Goal: Information Seeking & Learning: Learn about a topic

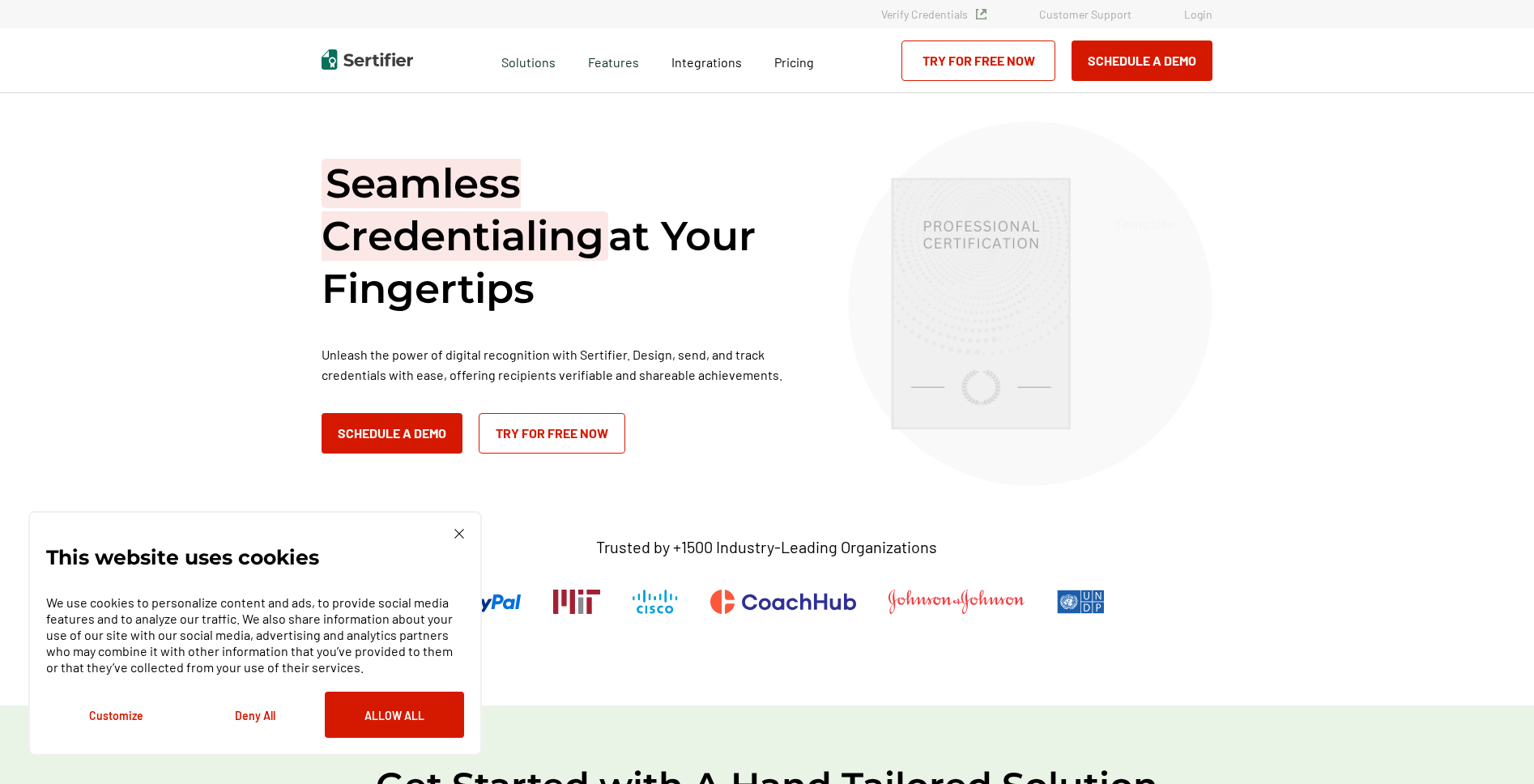
click at [461, 533] on img at bounding box center [459, 533] width 10 height 10
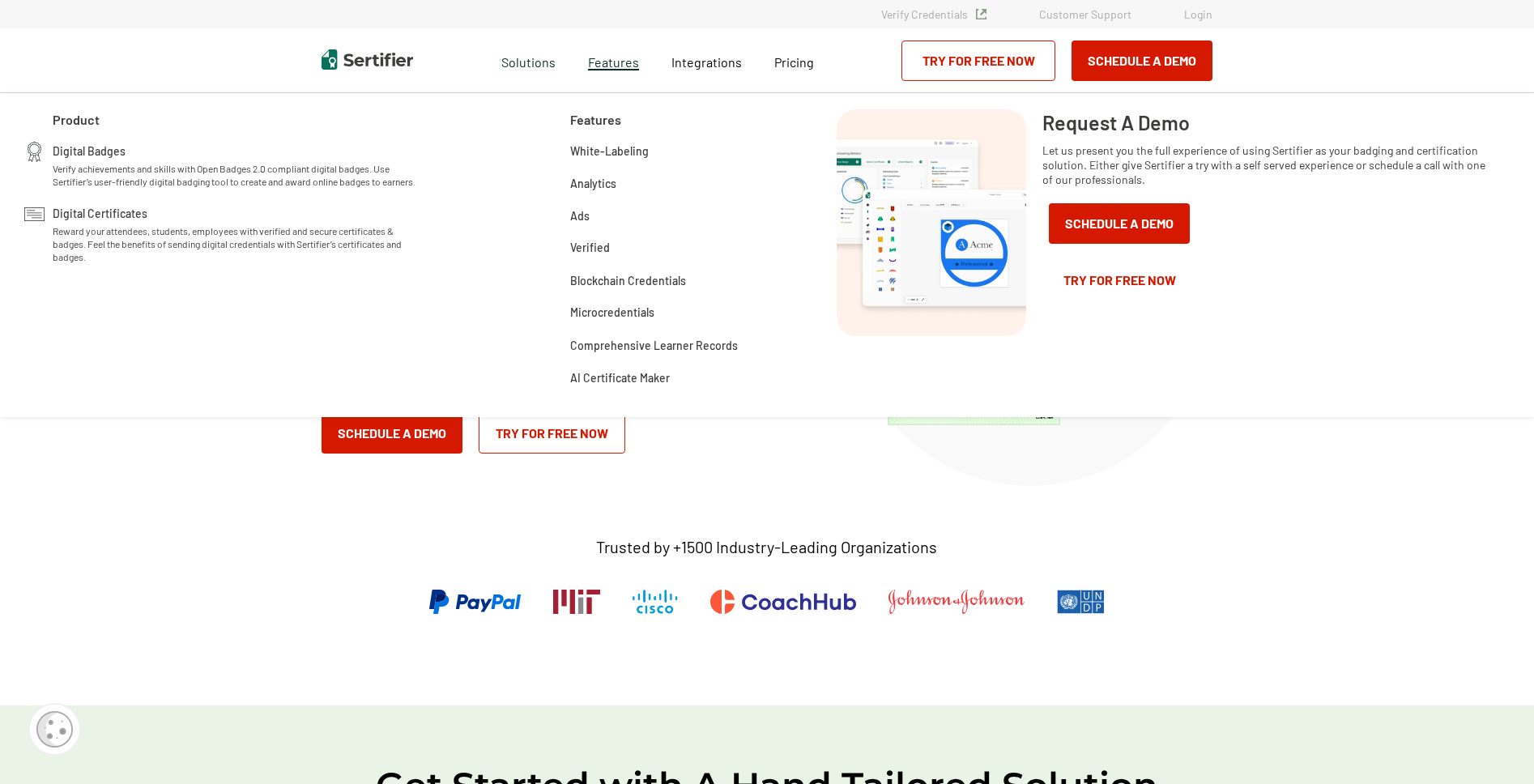
click at [623, 64] on span "Features" at bounding box center [613, 60] width 51 height 20
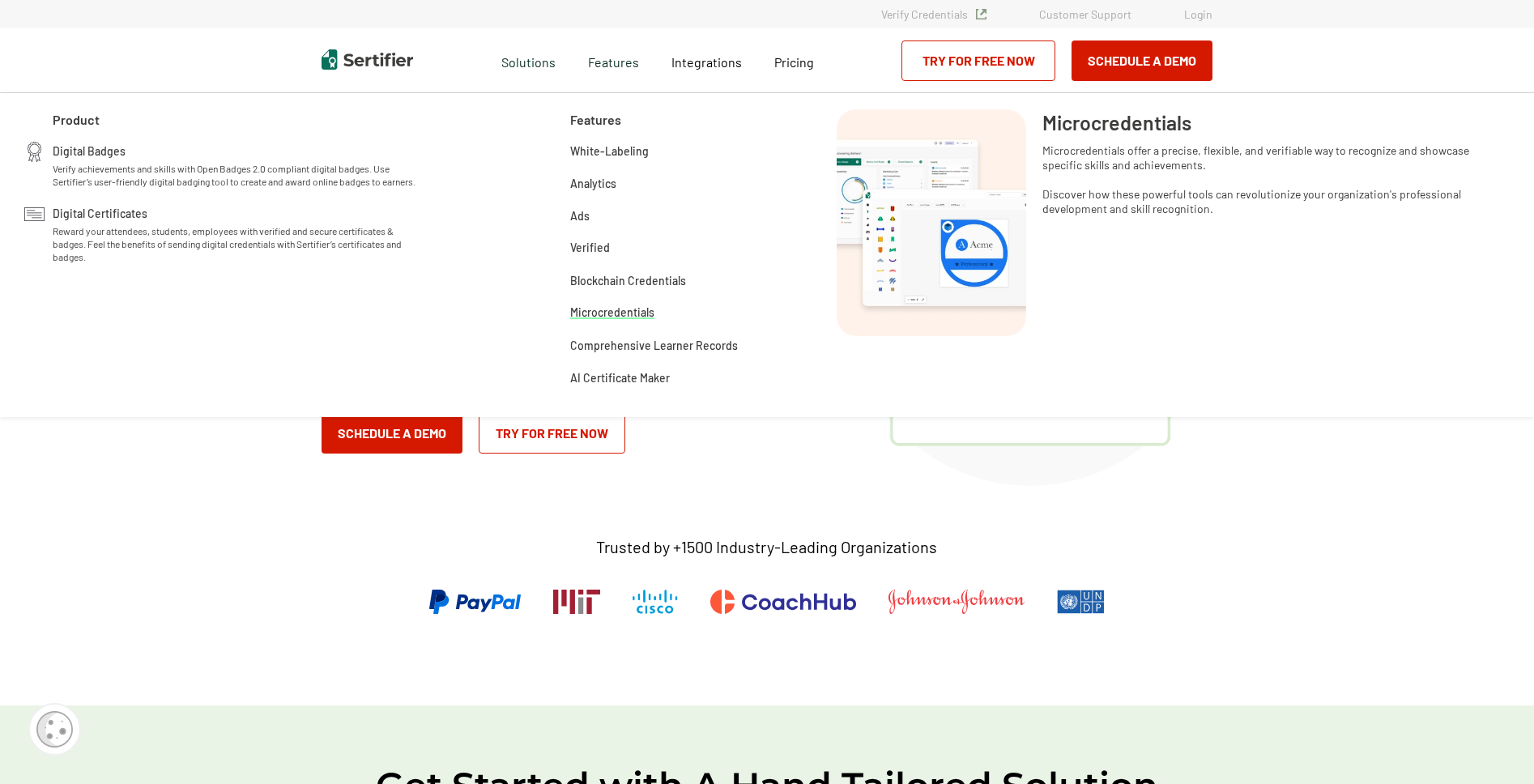
click at [628, 312] on span "Microcredentials" at bounding box center [612, 312] width 84 height 18
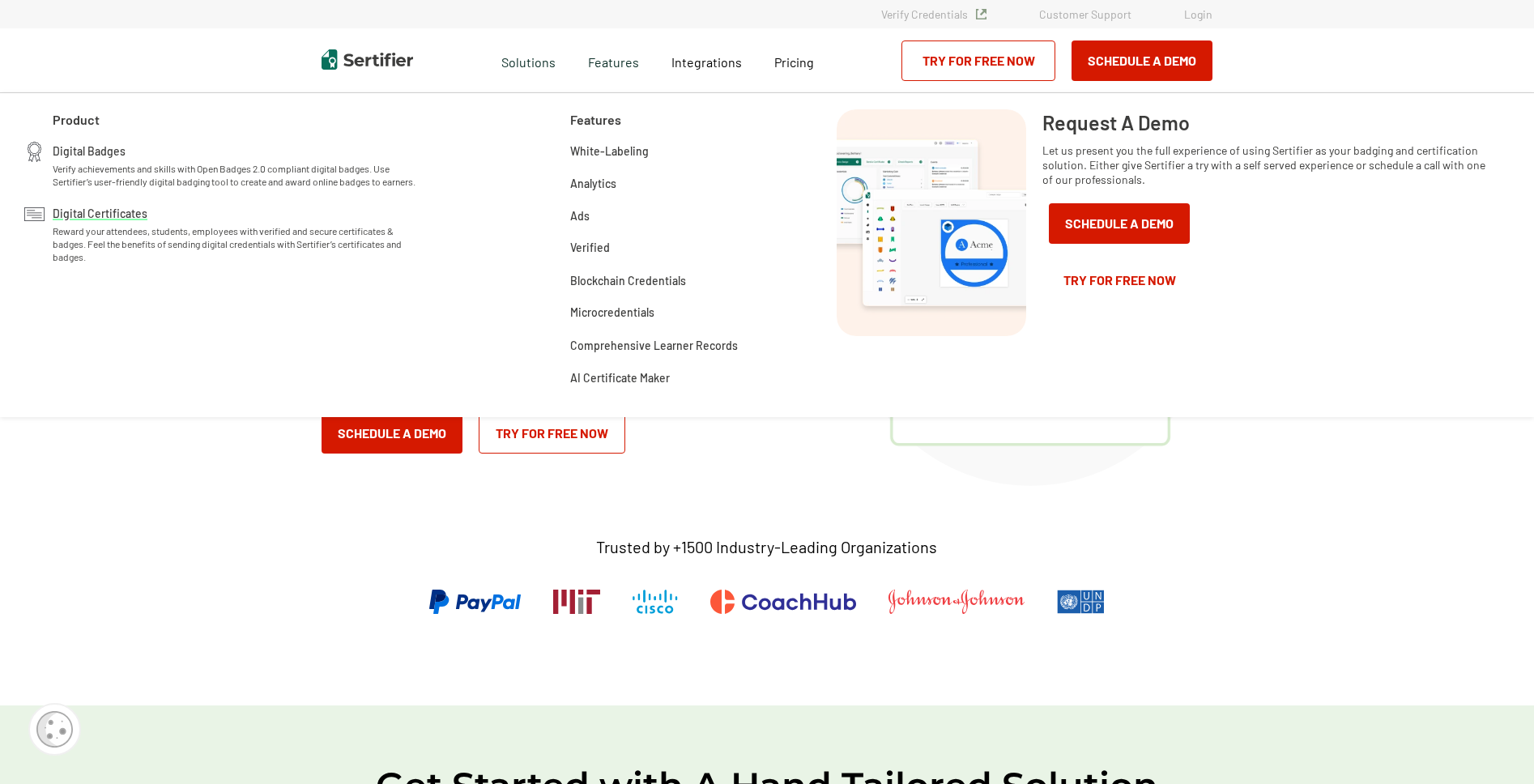
click at [117, 221] on span "Digital Certificates" at bounding box center [100, 212] width 95 height 16
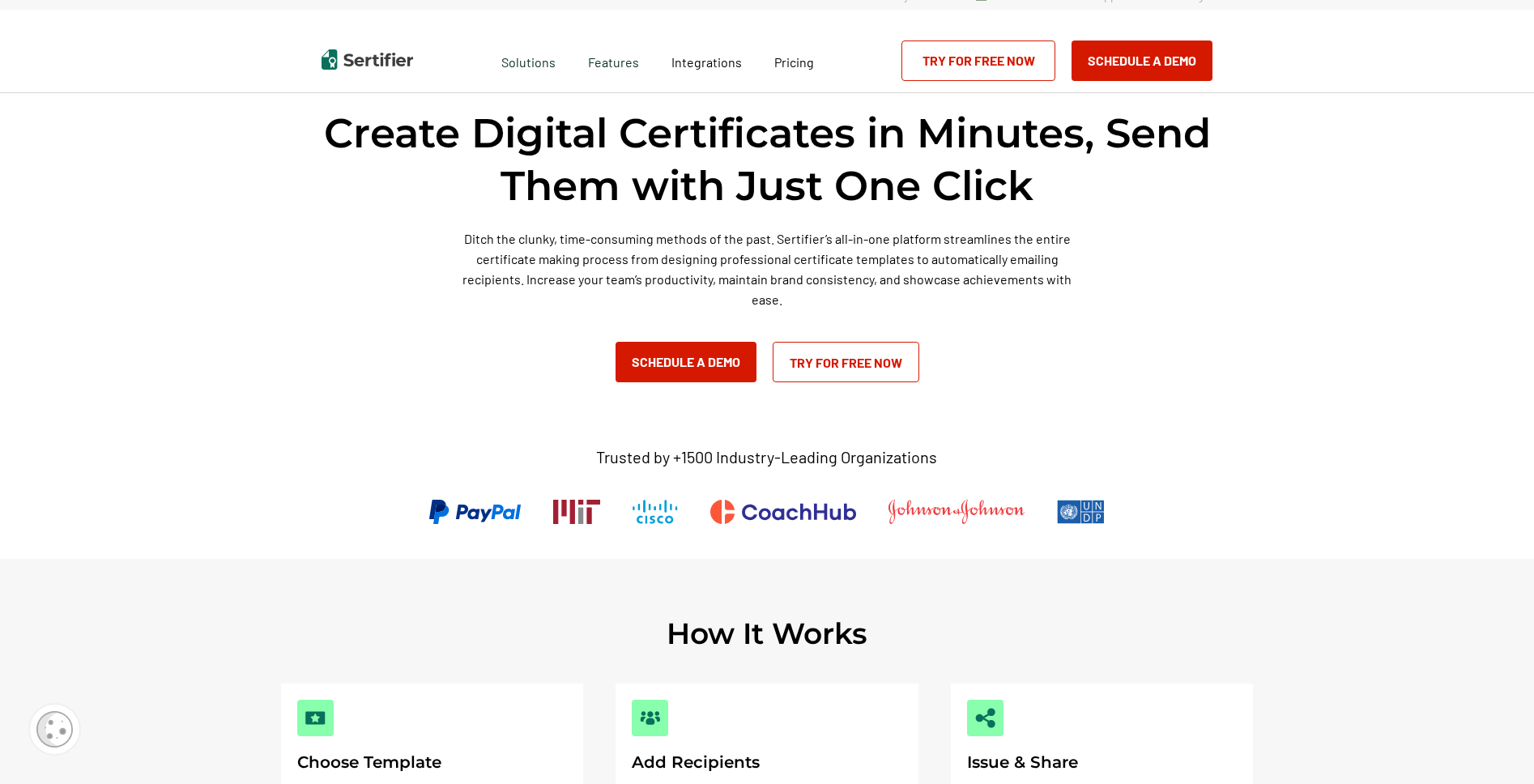
scroll to position [3, 0]
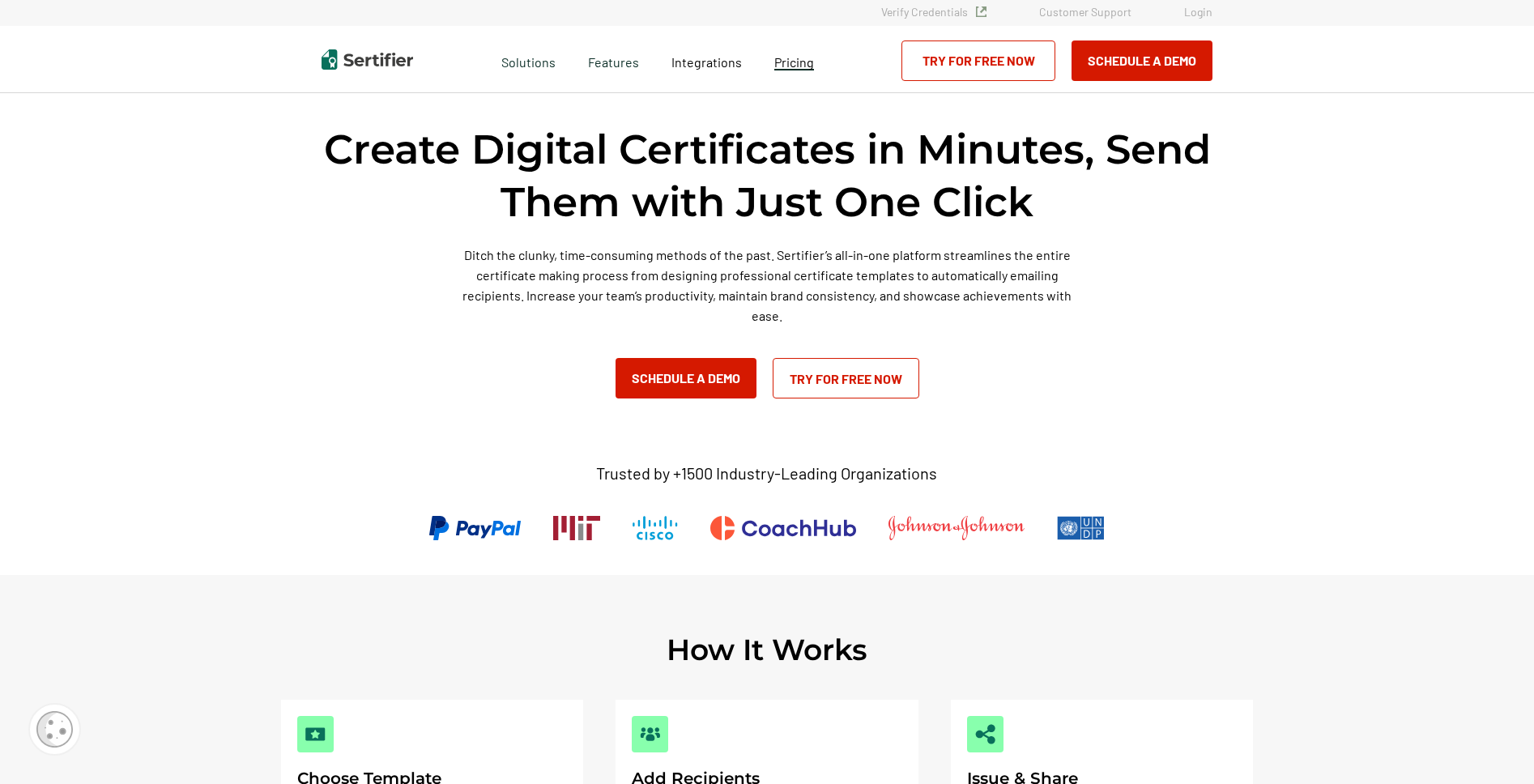
click at [796, 66] on span "Pricing" at bounding box center [794, 62] width 39 height 16
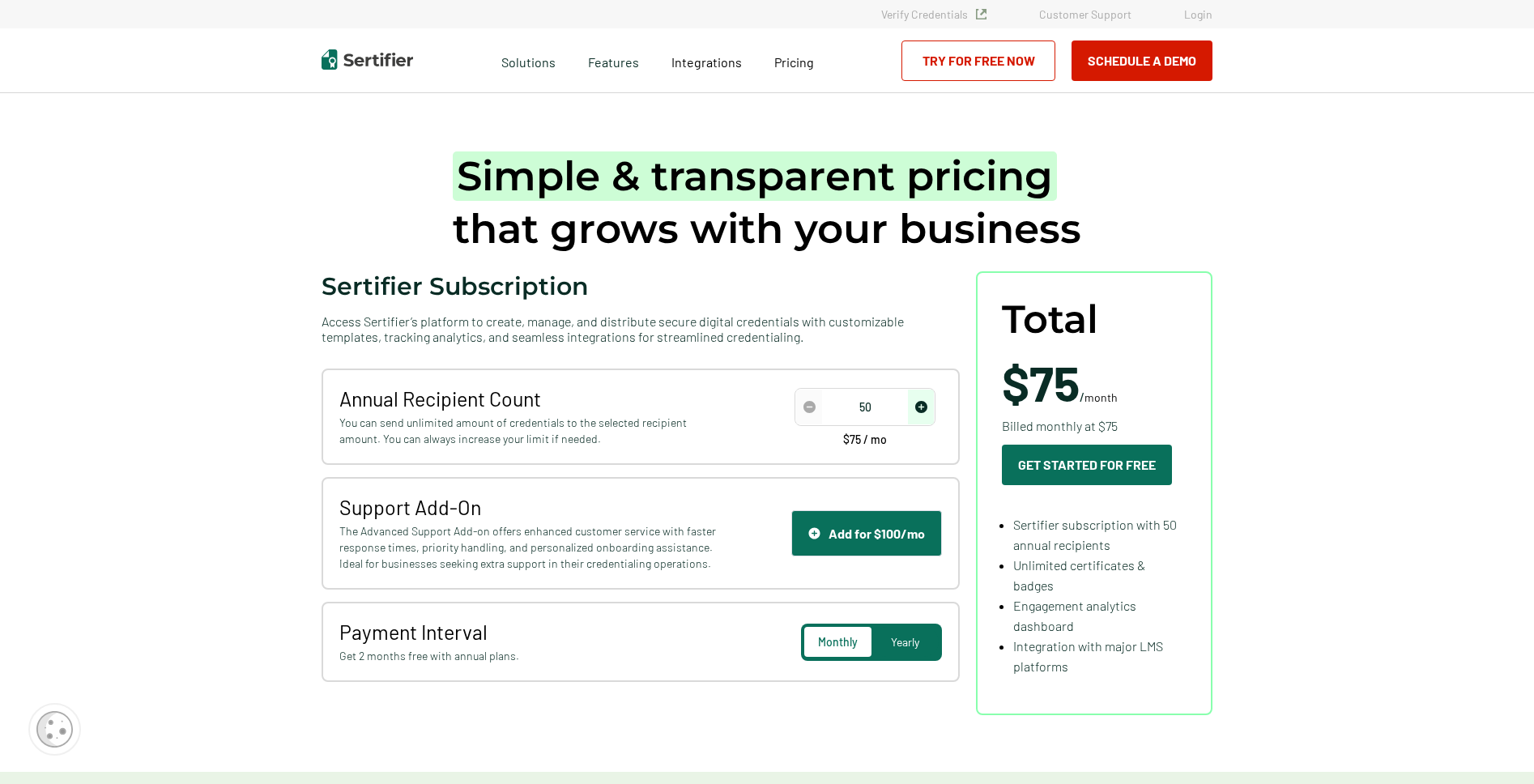
click at [815, 406] on img "decrease number" at bounding box center [809, 407] width 12 height 12
